Goal: Check status: Check status

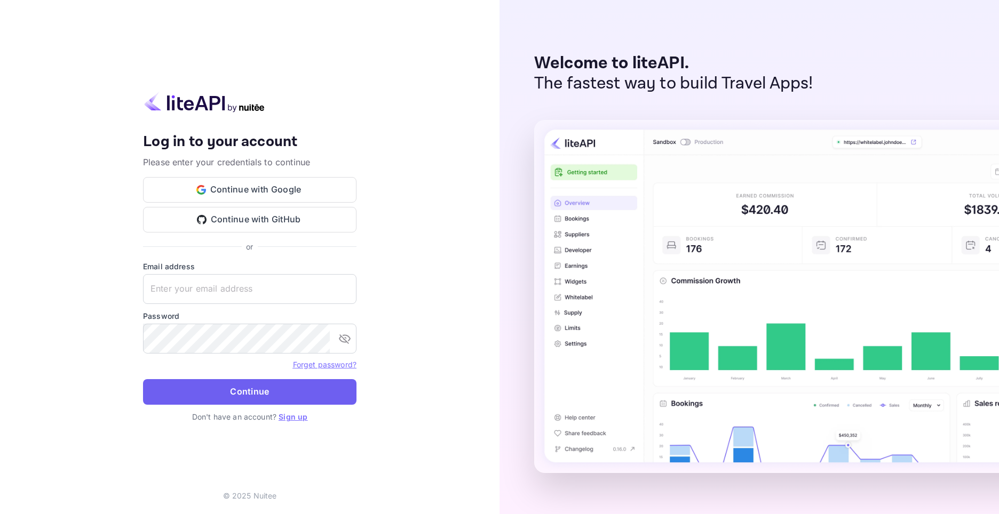
type input "[EMAIL_ADDRESS][DOMAIN_NAME]"
click at [245, 397] on button "Continue" at bounding box center [249, 392] width 213 height 26
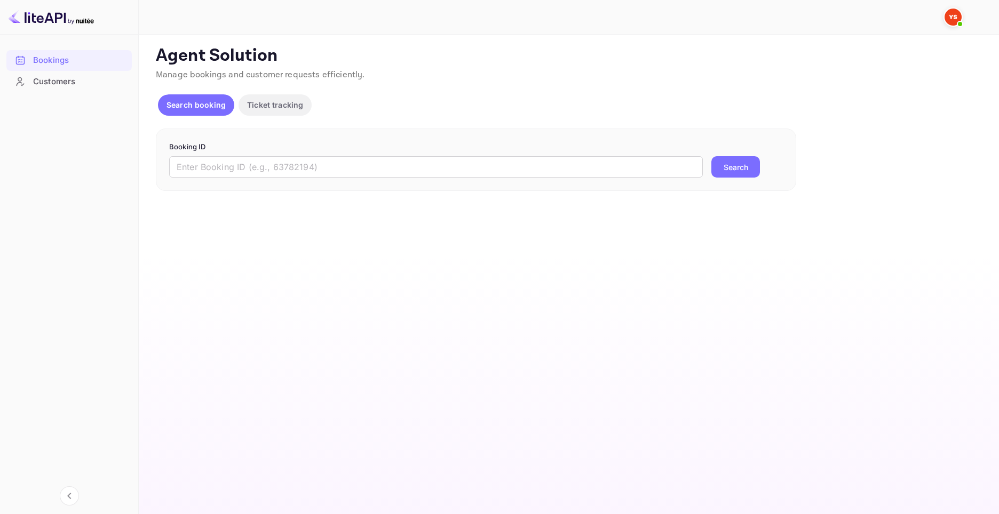
click at [975, 144] on div "Agent Solution Manage bookings and customer requests efficiently. Search bookin…" at bounding box center [568, 118] width 824 height 146
click at [325, 154] on form "Booking ID ​ Search" at bounding box center [475, 160] width 613 height 36
click at [321, 159] on input "text" at bounding box center [435, 166] width 533 height 21
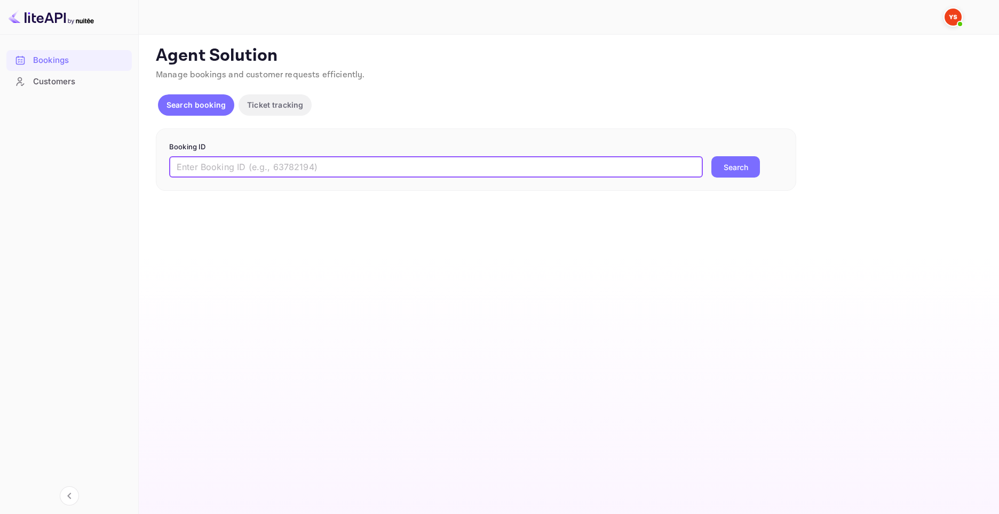
paste input "9829498"
type input "9829498"
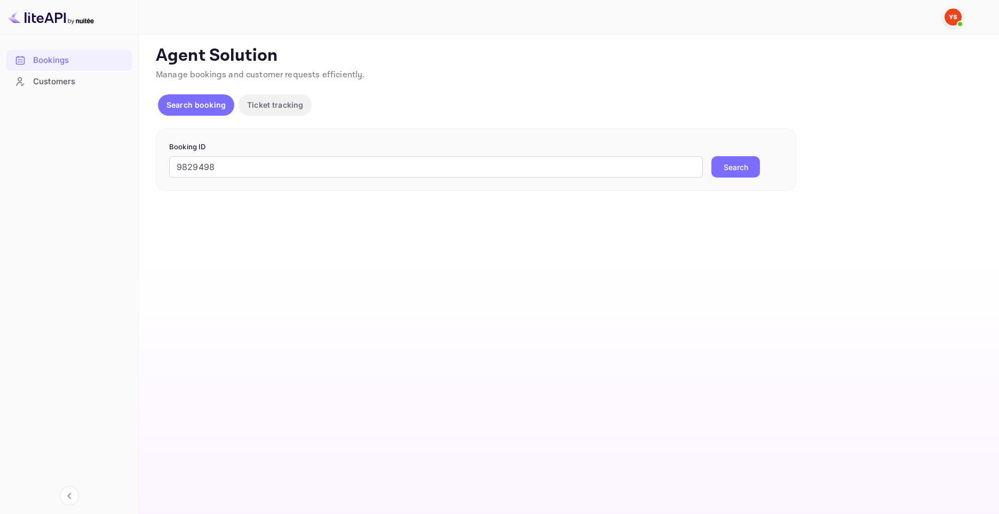
click at [746, 174] on button "Search" at bounding box center [735, 166] width 49 height 21
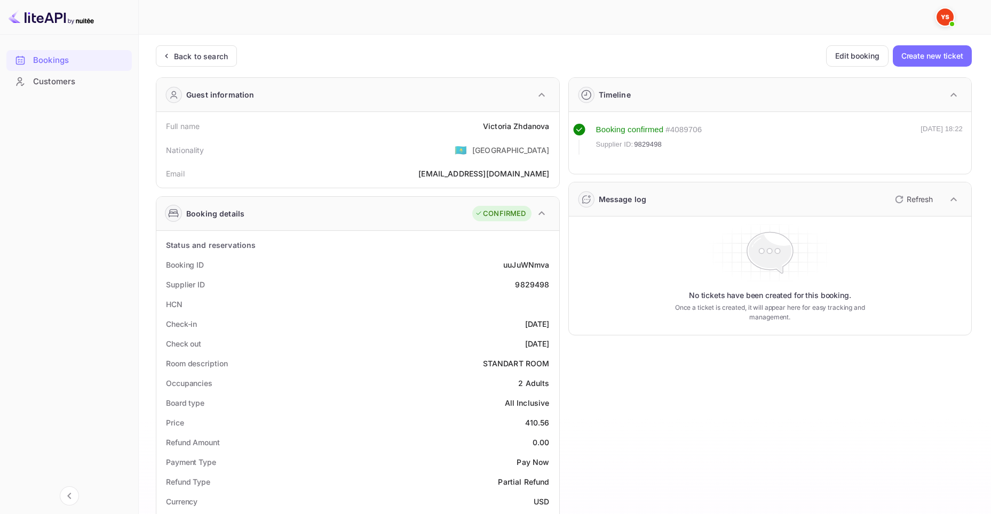
click at [554, 422] on div "Price 410.56" at bounding box center [358, 423] width 394 height 20
click at [550, 421] on div "Price 410.56" at bounding box center [358, 423] width 394 height 20
click at [547, 421] on div "410.56" at bounding box center [537, 422] width 25 height 11
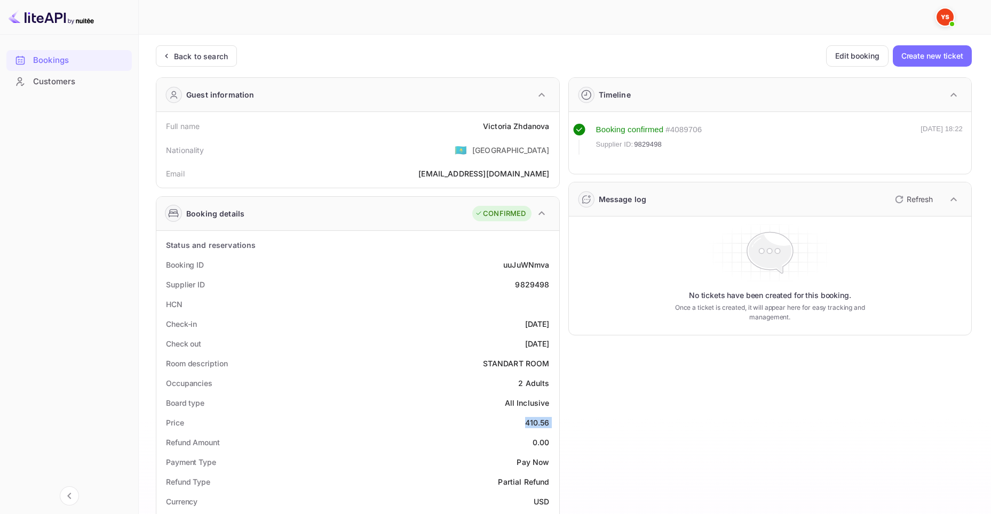
click at [547, 421] on div "410.56" at bounding box center [537, 422] width 25 height 11
